Goal: Find contact information: Find contact information

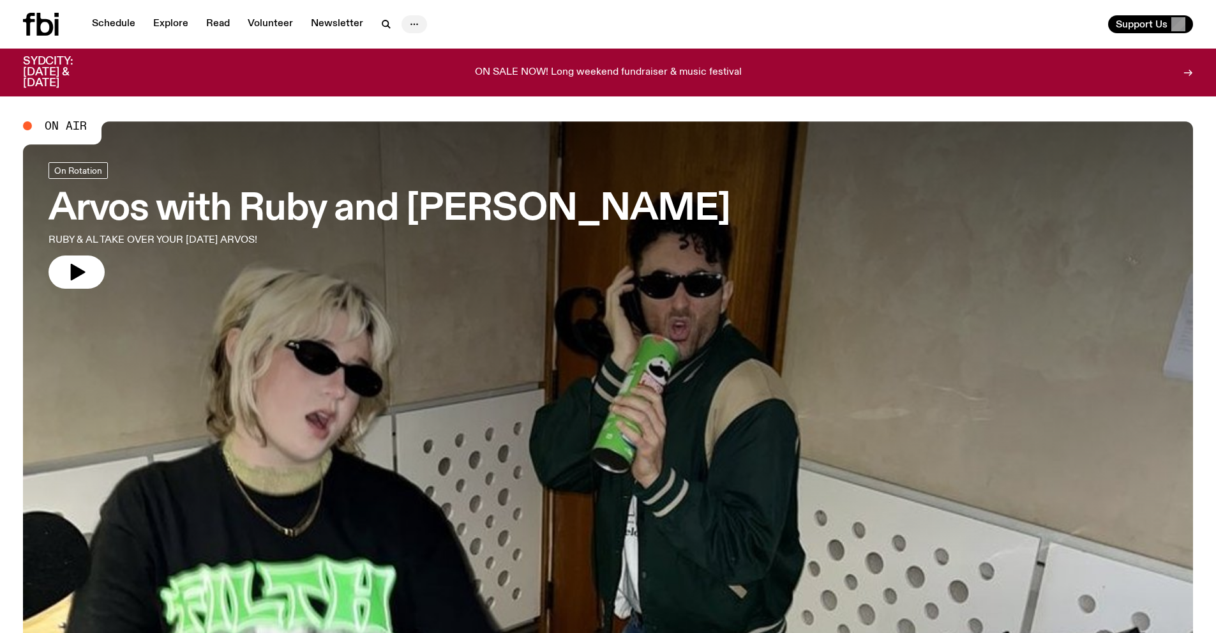
click at [418, 21] on icon "button" at bounding box center [414, 24] width 15 height 15
click at [109, 29] on link "Schedule" at bounding box center [113, 24] width 59 height 18
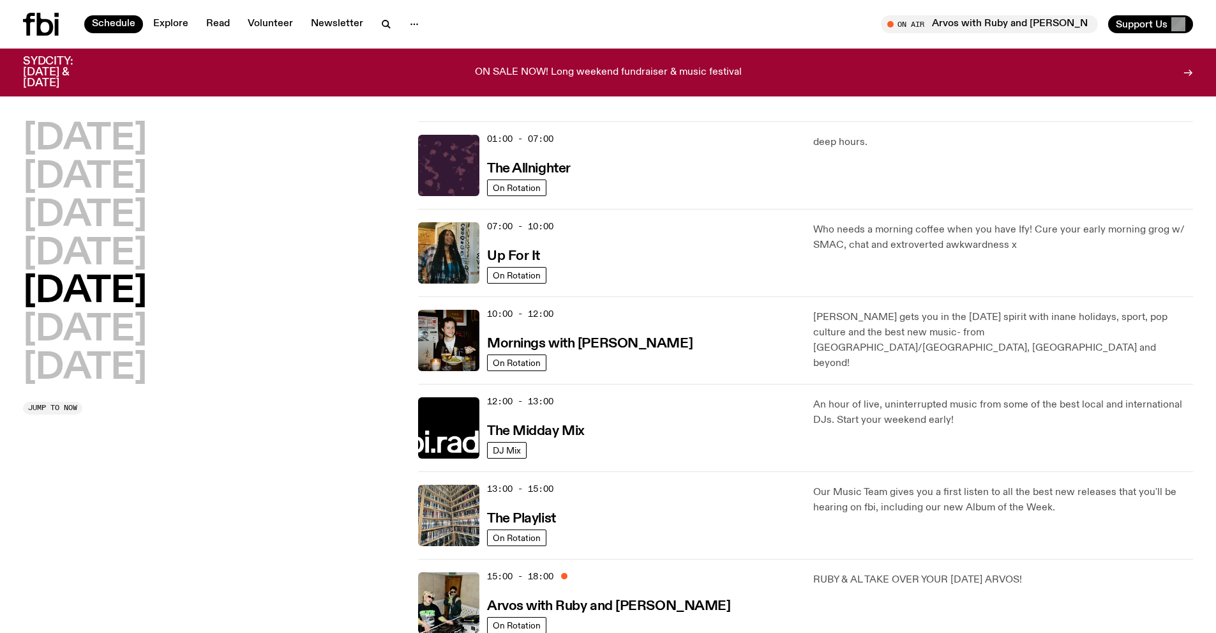
click at [28, 22] on icon at bounding box center [29, 24] width 12 height 23
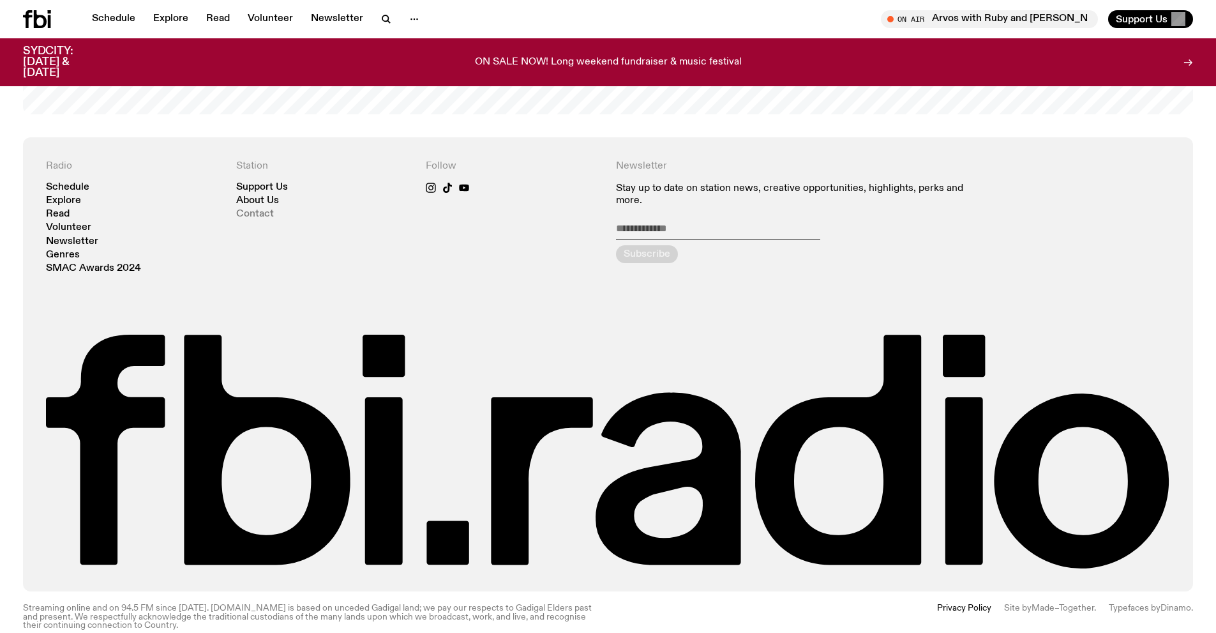
scroll to position [3053, 0]
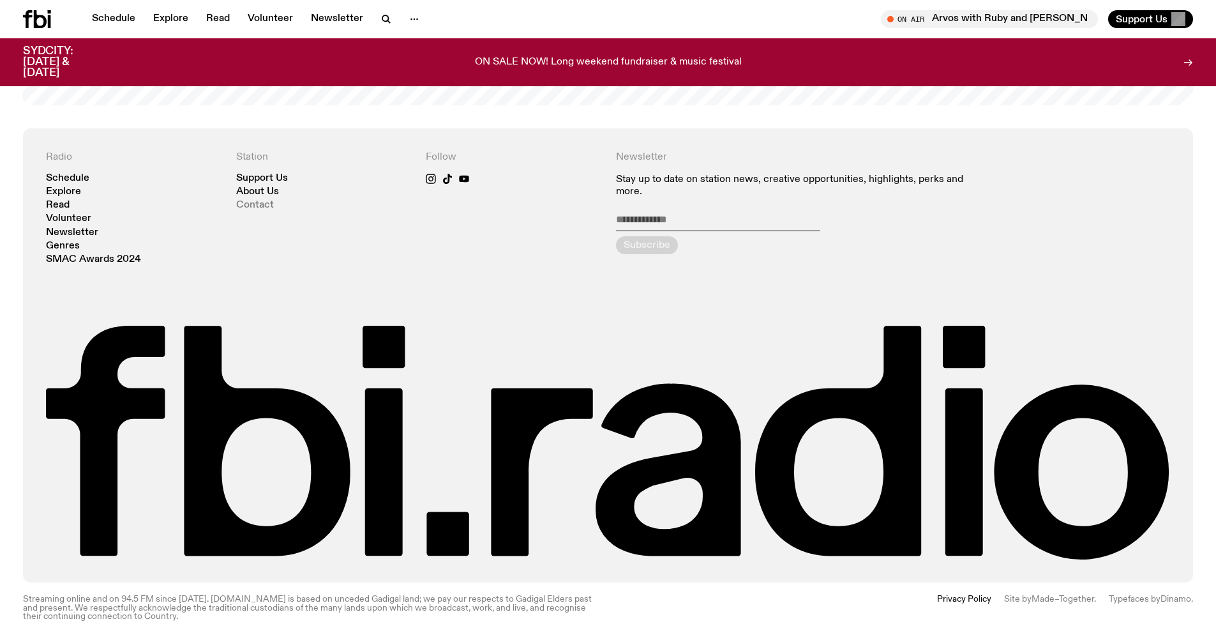
click at [264, 201] on link "Contact" at bounding box center [255, 206] width 38 height 10
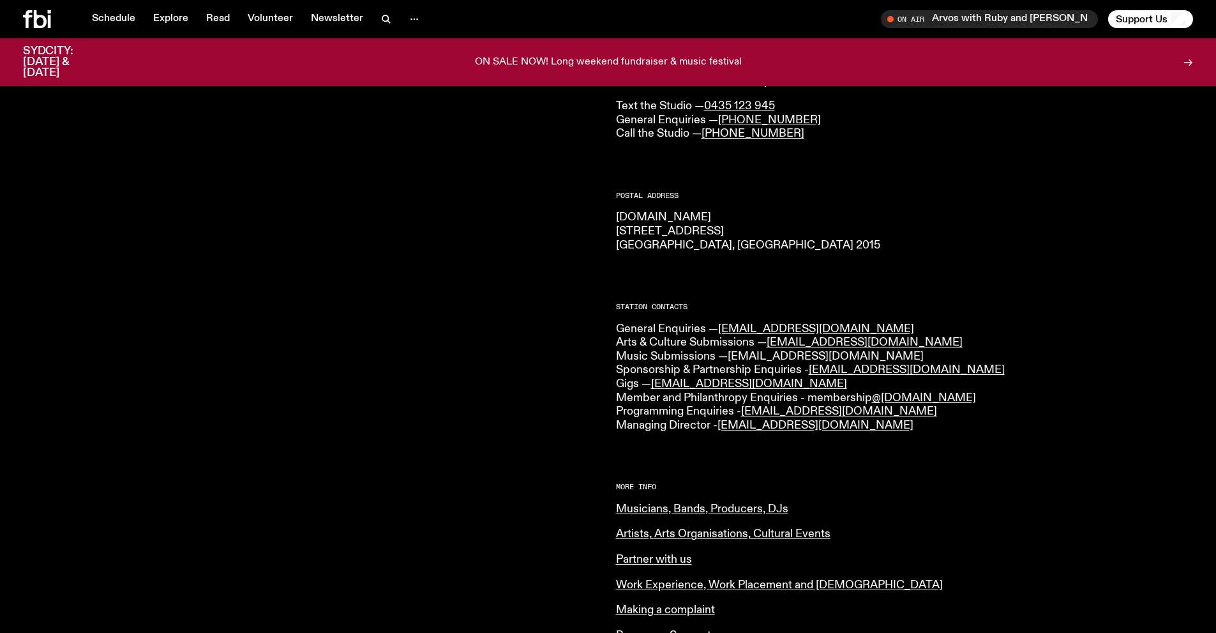
scroll to position [128, 0]
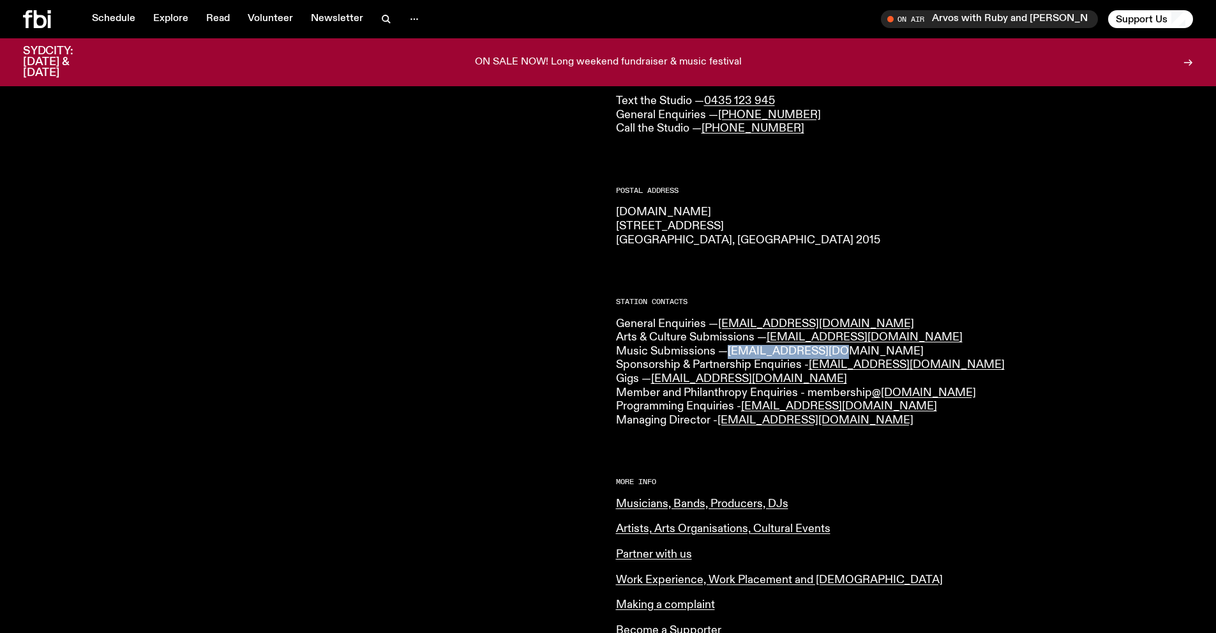
drag, startPoint x: 839, startPoint y: 347, endPoint x: 732, endPoint y: 351, distance: 107.4
click at [732, 351] on p "General Enquiries — [EMAIL_ADDRESS][DOMAIN_NAME] Arts & Culture Submissions — […" at bounding box center [905, 372] width 578 height 110
copy link "[EMAIL_ADDRESS][DOMAIN_NAME]"
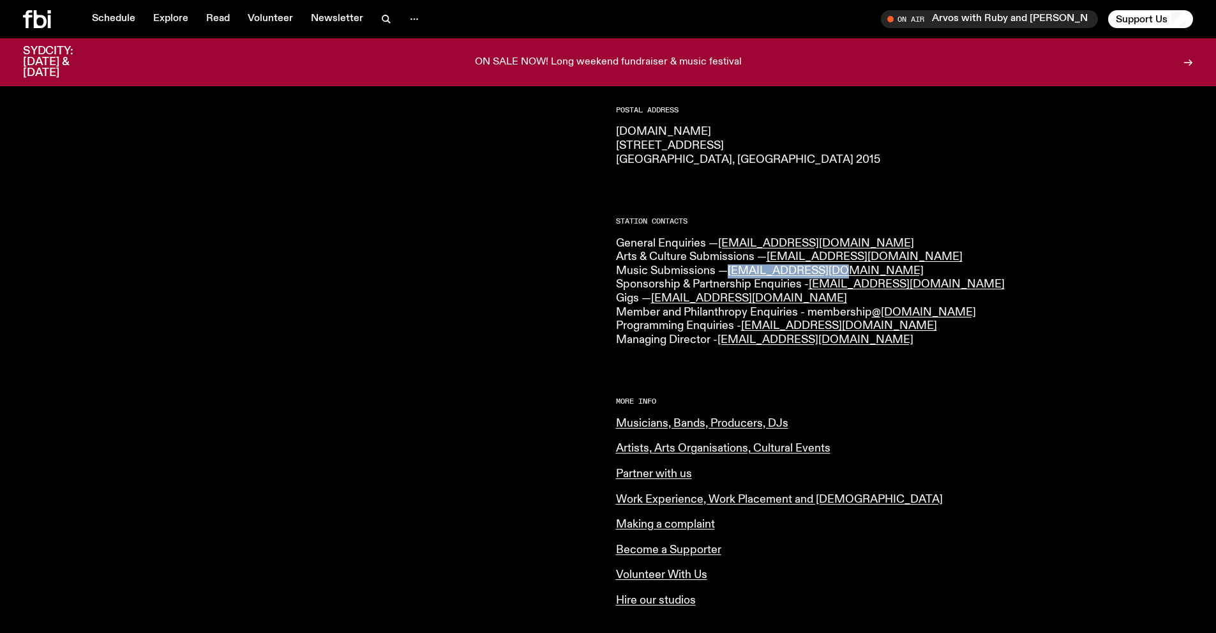
scroll to position [0, 0]
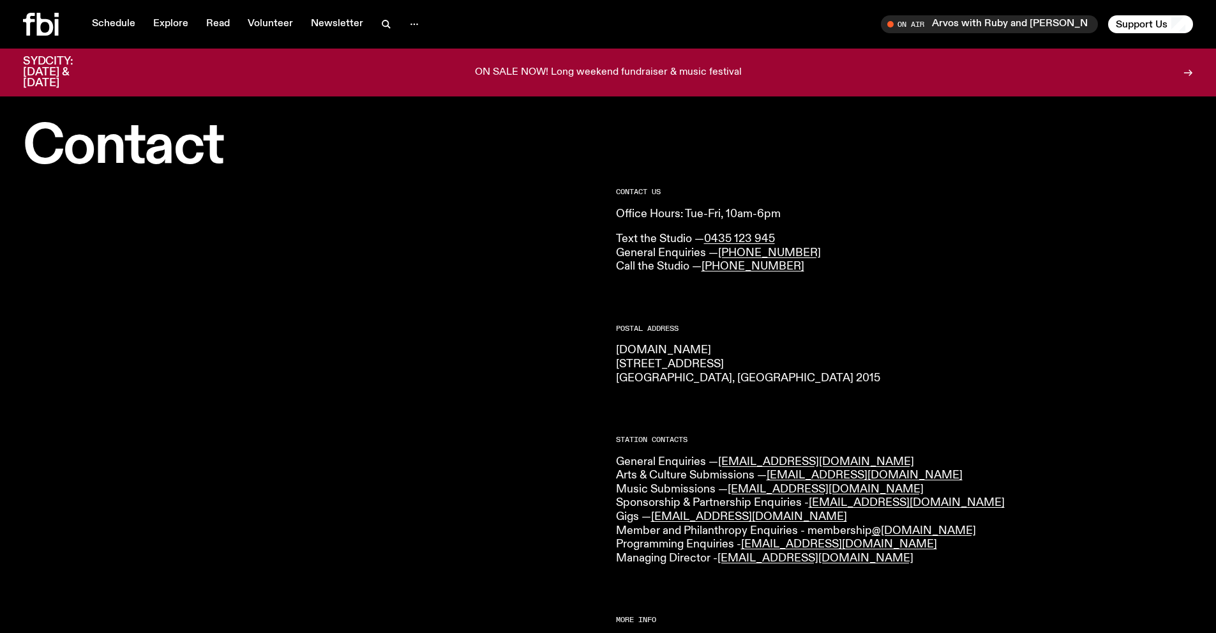
click at [1017, 303] on div "CONTACT US Office Hours: Tue-Fri, 10am-6pm Text the Studio — 0435 123 945 Gener…" at bounding box center [905, 562] width 578 height 748
click at [992, 284] on div "CONTACT US Office Hours: Tue-Fri, 10am-6pm Text the Studio — 0435 123 945 Gener…" at bounding box center [905, 562] width 578 height 748
